Goal: Navigation & Orientation: Find specific page/section

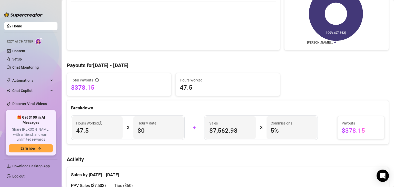
scroll to position [205, 0]
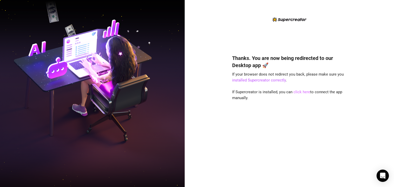
click at [304, 92] on link "click here" at bounding box center [302, 92] width 17 height 5
